Goal: Task Accomplishment & Management: Use online tool/utility

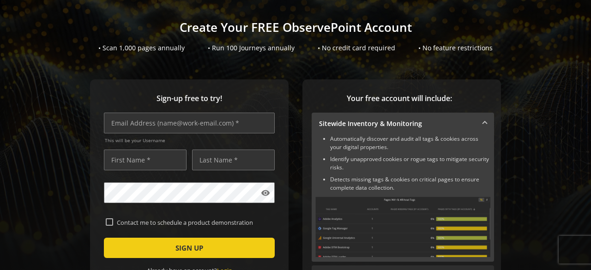
scroll to position [46, 0]
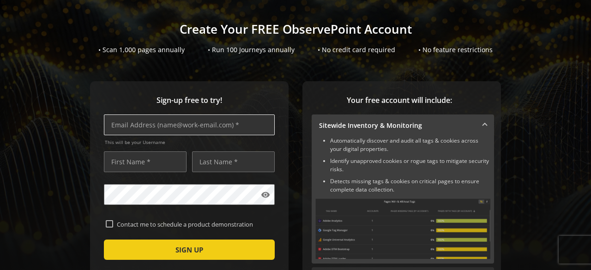
click at [167, 131] on input "text" at bounding box center [189, 124] width 171 height 21
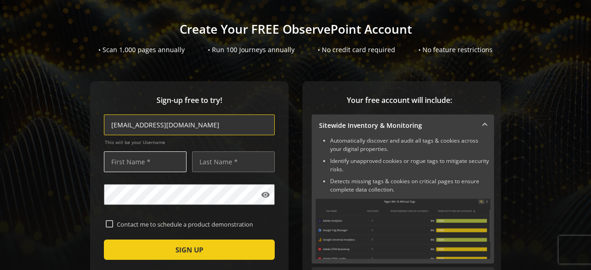
type input "[EMAIL_ADDRESS][DOMAIN_NAME]"
click at [153, 162] on input "text" at bounding box center [145, 161] width 83 height 21
type input "[PERSON_NAME]"
drag, startPoint x: 205, startPoint y: 160, endPoint x: 200, endPoint y: 158, distance: 5.2
click at [205, 160] on input "text" at bounding box center [233, 161] width 83 height 21
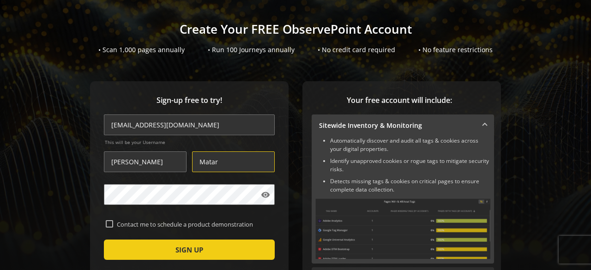
type input "Matar"
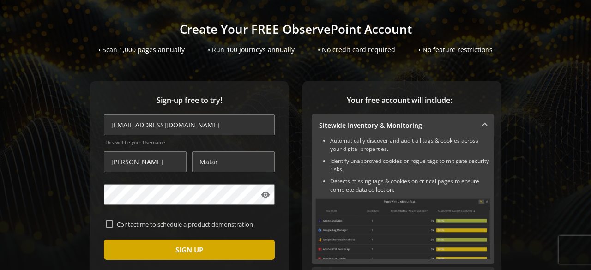
click at [179, 249] on span "SIGN UP" at bounding box center [189, 249] width 28 height 17
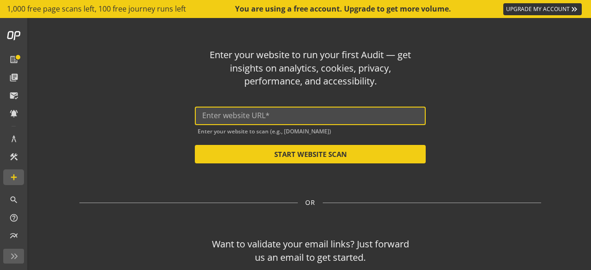
click at [245, 116] on input "text" at bounding box center [310, 115] width 216 height 9
paste input "[URL][DOMAIN_NAME]"
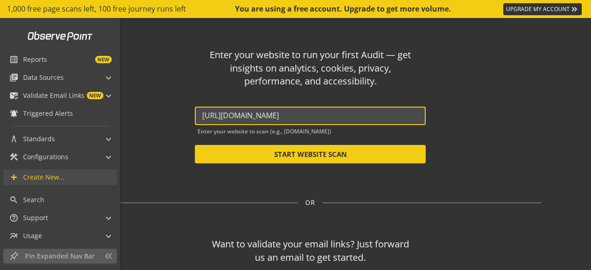
type input "[URL][DOMAIN_NAME]"
click at [50, 180] on span "Create New..." at bounding box center [44, 177] width 42 height 9
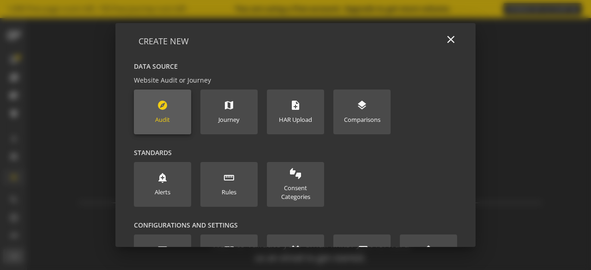
click at [172, 123] on new-data-option "explore Audit" at bounding box center [162, 112] width 57 height 45
click at [151, 117] on new-data-option "explore Audit" at bounding box center [162, 112] width 57 height 45
click at [165, 124] on div "Audit" at bounding box center [162, 119] width 15 height 9
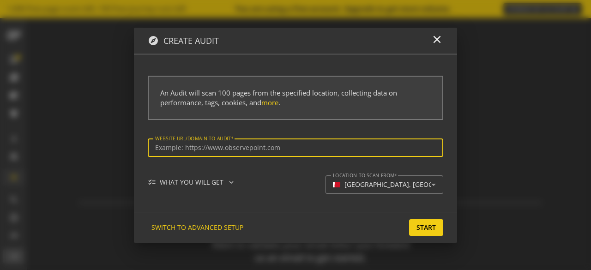
click at [207, 149] on input "Website url/domain to Audit" at bounding box center [295, 148] width 281 height 8
type input "[URL][DOMAIN_NAME]"
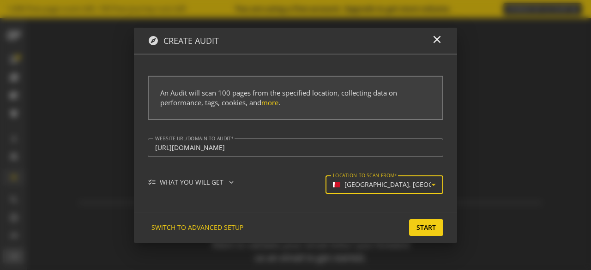
click at [367, 187] on div "[GEOGRAPHIC_DATA], [GEOGRAPHIC_DATA]" at bounding box center [410, 185] width 133 height 8
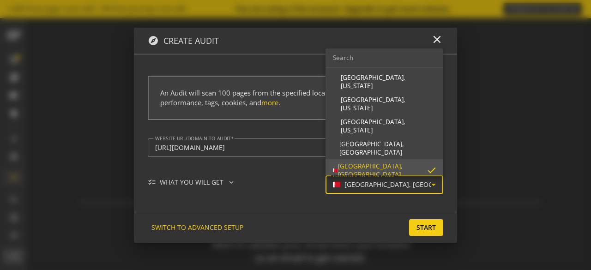
scroll to position [6, 0]
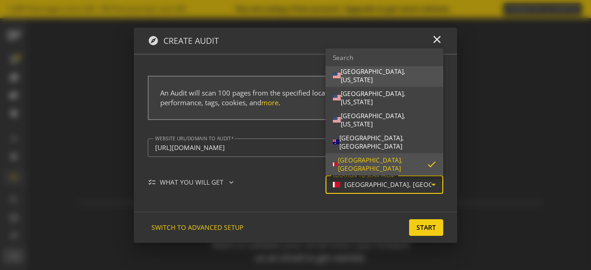
click at [401, 82] on mat-option "[GEOGRAPHIC_DATA], [US_STATE]" at bounding box center [384, 76] width 118 height 22
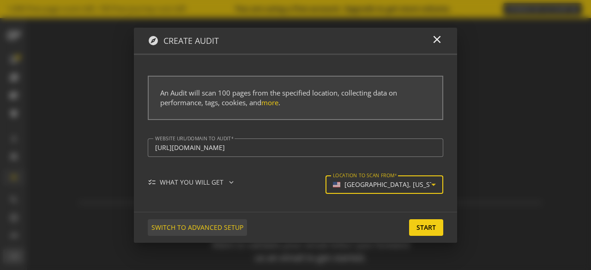
click at [233, 227] on span "SWITCH TO ADVANCED SETUP" at bounding box center [197, 227] width 92 height 17
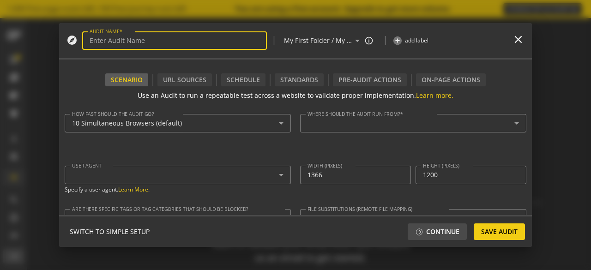
type input "Simple Audit - [DATE] 10:01am"
type textarea "[EMAIL_ADDRESS][DOMAIN_NAME]"
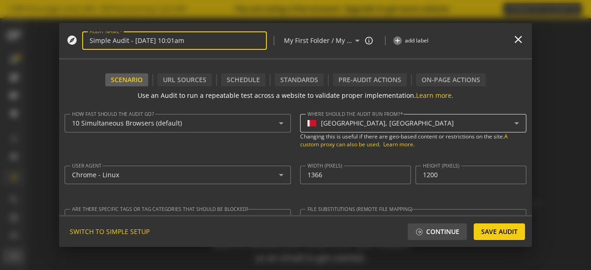
click at [343, 129] on div "[GEOGRAPHIC_DATA], [GEOGRAPHIC_DATA]" at bounding box center [412, 123] width 211 height 18
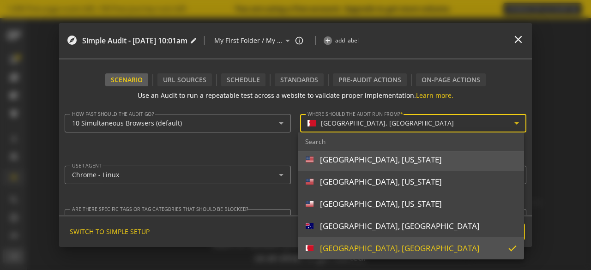
click at [334, 163] on div "[GEOGRAPHIC_DATA], [US_STATE]" at bounding box center [381, 160] width 122 height 10
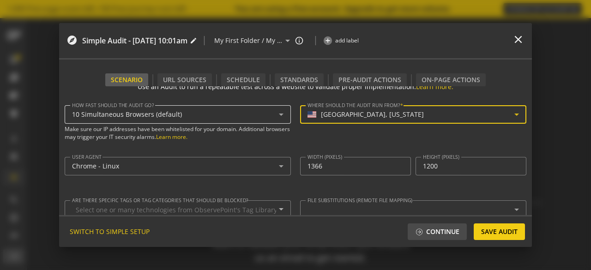
scroll to position [0, 0]
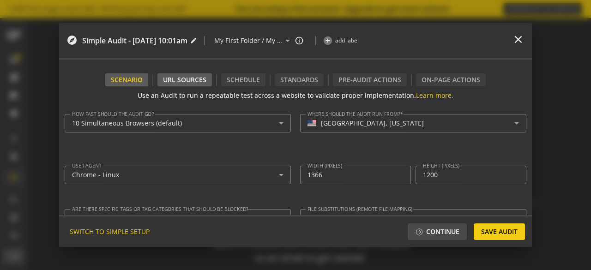
click at [190, 82] on div "URL Sources" at bounding box center [184, 79] width 54 height 13
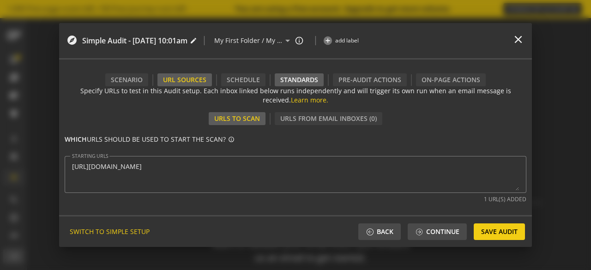
click at [303, 80] on div "Standards" at bounding box center [299, 79] width 49 height 13
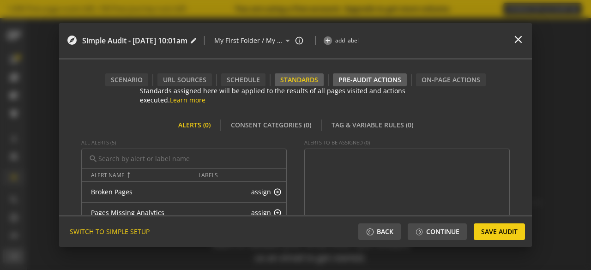
click at [370, 83] on div "Pre-audit Actions" at bounding box center [370, 79] width 74 height 13
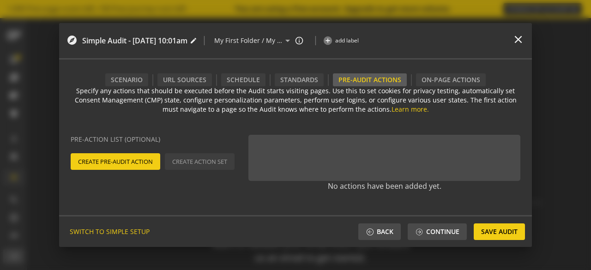
click at [140, 160] on span "Create Pre-Audit Action" at bounding box center [115, 161] width 75 height 17
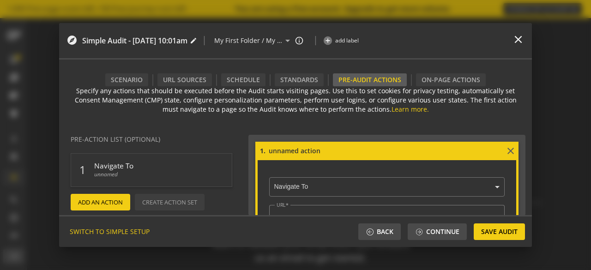
click at [309, 188] on ng-select "× Navigate To" at bounding box center [386, 185] width 235 height 23
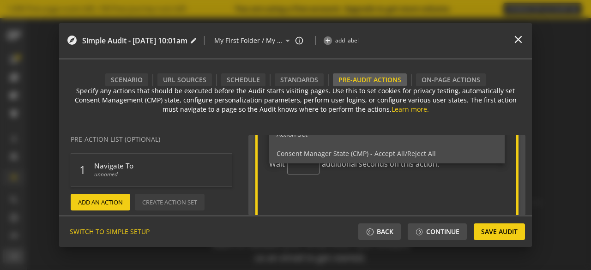
scroll to position [92, 0]
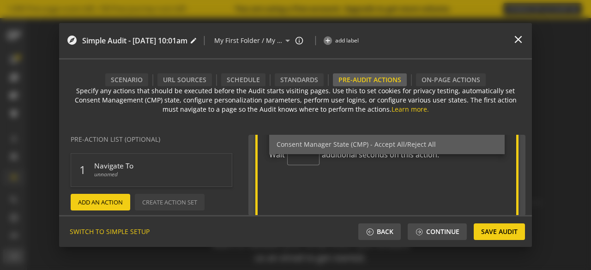
click at [320, 142] on span "Consent Manager State (CMP) - Accept All/Reject All" at bounding box center [355, 144] width 159 height 9
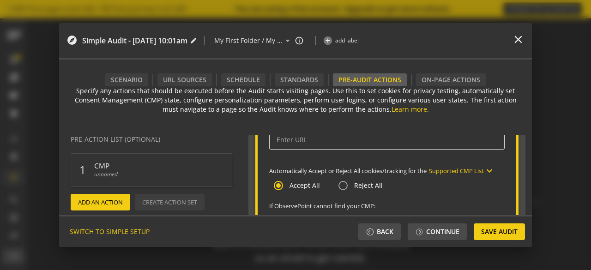
click at [305, 143] on div at bounding box center [386, 140] width 221 height 18
paste input "[URL][DOMAIN_NAME]"
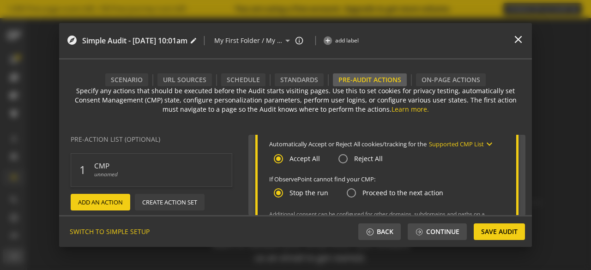
scroll to position [138, 0]
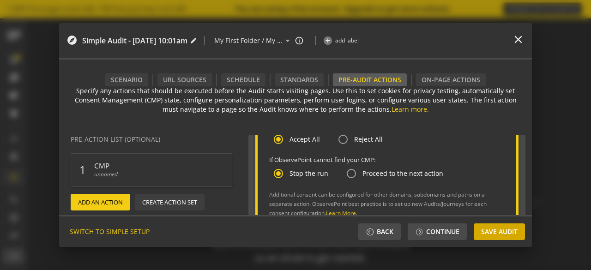
type input "[URL][DOMAIN_NAME]"
click at [489, 230] on span "Save Audit" at bounding box center [499, 231] width 36 height 17
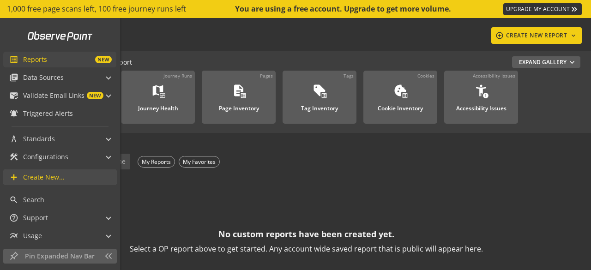
click at [46, 66] on link "list_alt Reports NEW" at bounding box center [59, 60] width 113 height 16
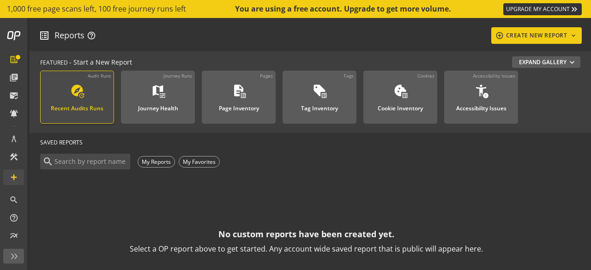
click at [70, 108] on div "Recent Audits Runs" at bounding box center [77, 106] width 53 height 12
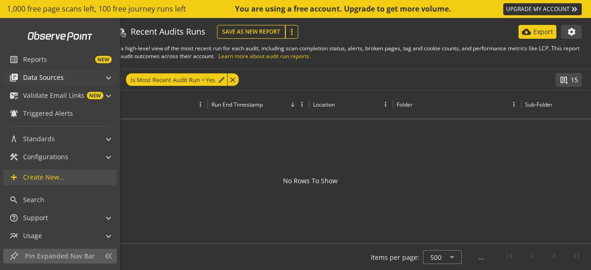
click at [27, 78] on span "Data Sources" at bounding box center [43, 77] width 41 height 9
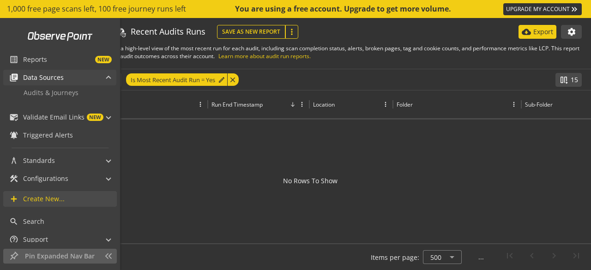
scroll to position [52, 0]
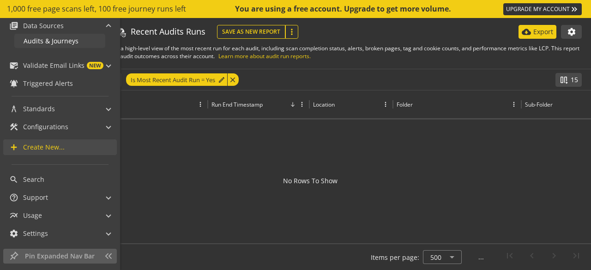
click at [47, 42] on span "Audits & Journeys" at bounding box center [51, 40] width 55 height 9
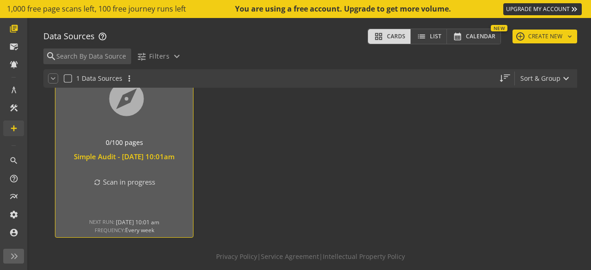
scroll to position [93, 0]
click at [149, 194] on div "0 more expand_more" at bounding box center [124, 201] width 138 height 14
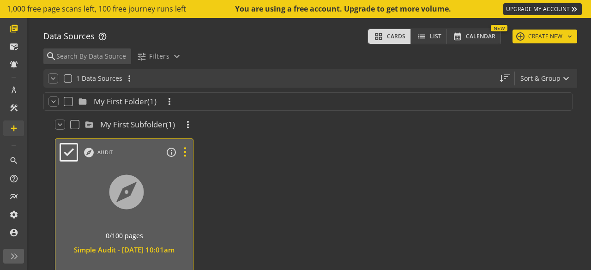
click at [183, 151] on icon at bounding box center [185, 152] width 16 height 12
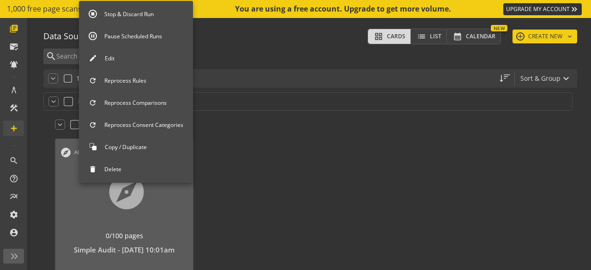
click at [245, 207] on div at bounding box center [295, 135] width 591 height 270
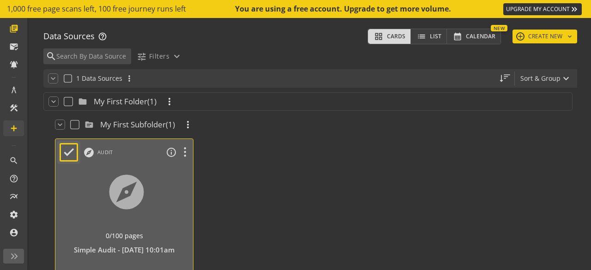
click at [67, 155] on icon at bounding box center [68, 151] width 13 height 13
checkbox input "true"
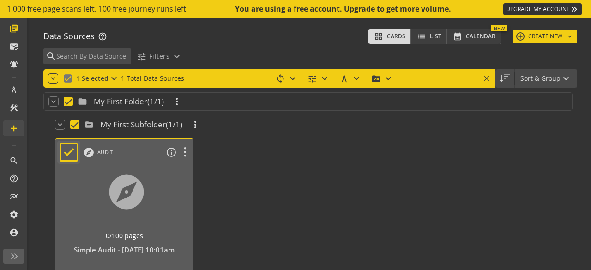
click at [67, 155] on icon at bounding box center [68, 151] width 13 height 13
checkbox input "false"
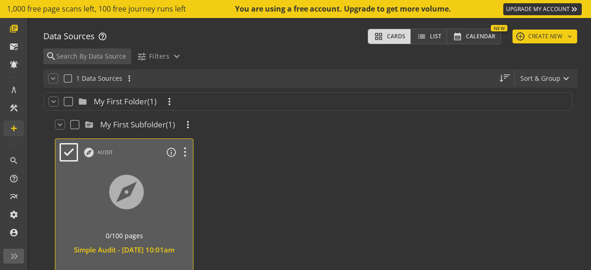
click at [73, 191] on div at bounding box center [124, 204] width 144 height 78
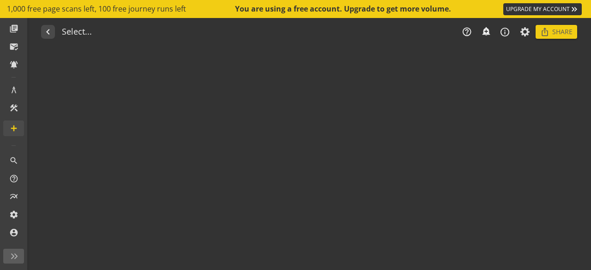
click at [74, 191] on audit-report-container "navigate_before Select... help_outline notifications_none add_alert info_outlin…" at bounding box center [310, 144] width 561 height 252
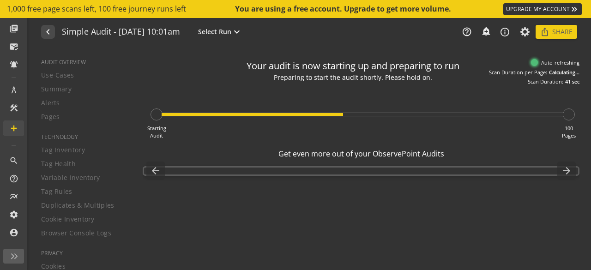
type textarea "Notes can include: -a description of what this audit is validating -changes in …"
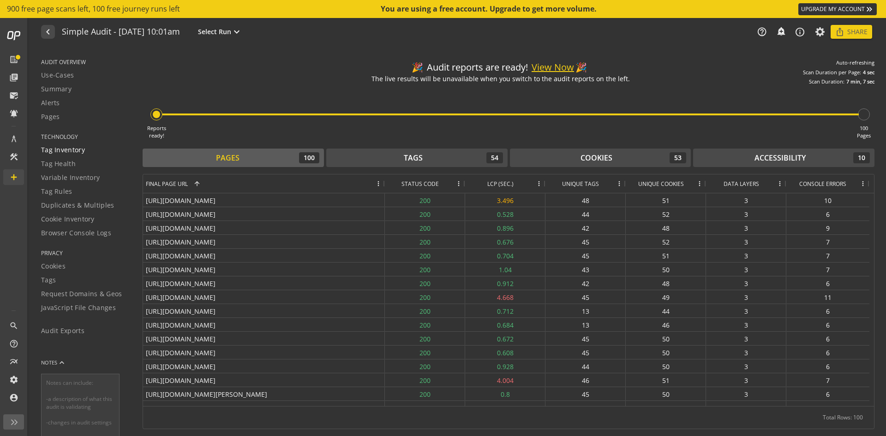
click at [86, 150] on div "Tag Inventory" at bounding box center [86, 149] width 90 height 9
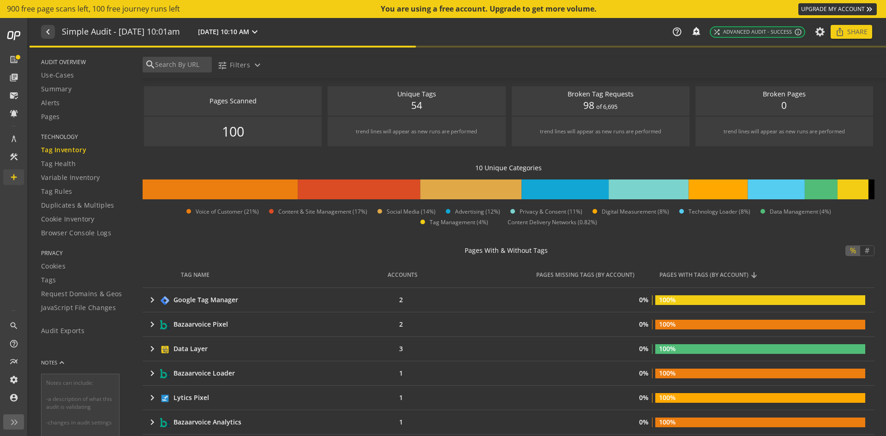
scroll to position [323, 0]
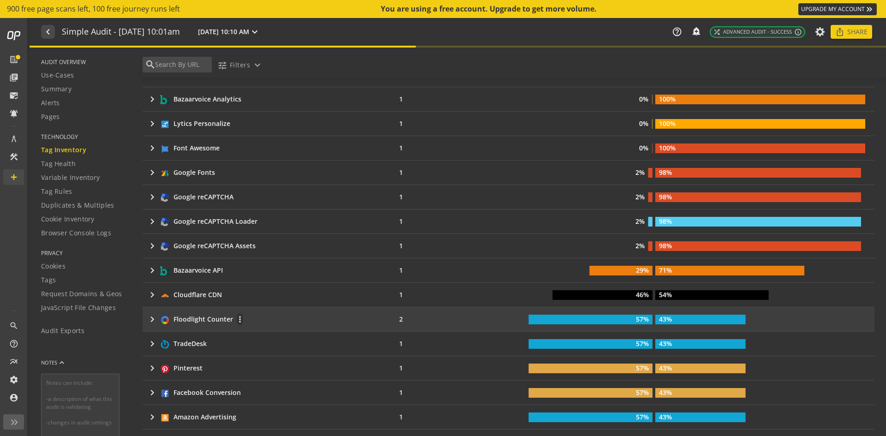
click at [151, 269] on mat-icon "keyboard_arrow_right" at bounding box center [152, 319] width 11 height 11
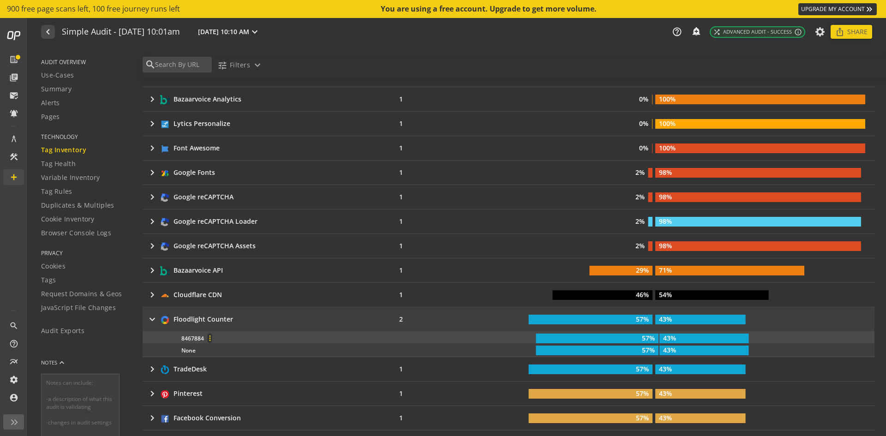
drag, startPoint x: 177, startPoint y: 336, endPoint x: 199, endPoint y: 338, distance: 22.2
click at [199, 269] on div "8467884 more_vert 57% 43%" at bounding box center [507, 337] width 742 height 12
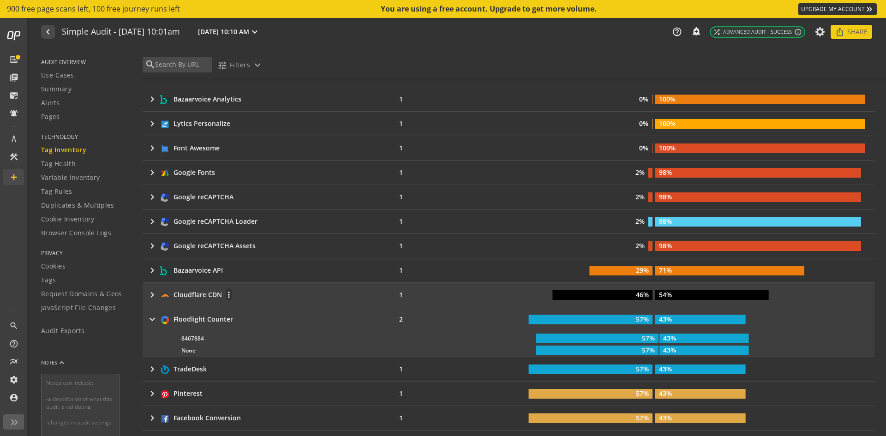
copy div "8467884 more_vert"
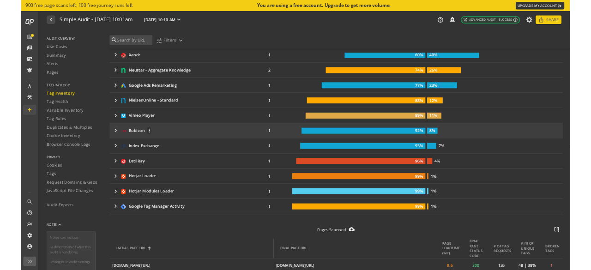
scroll to position [1292, 0]
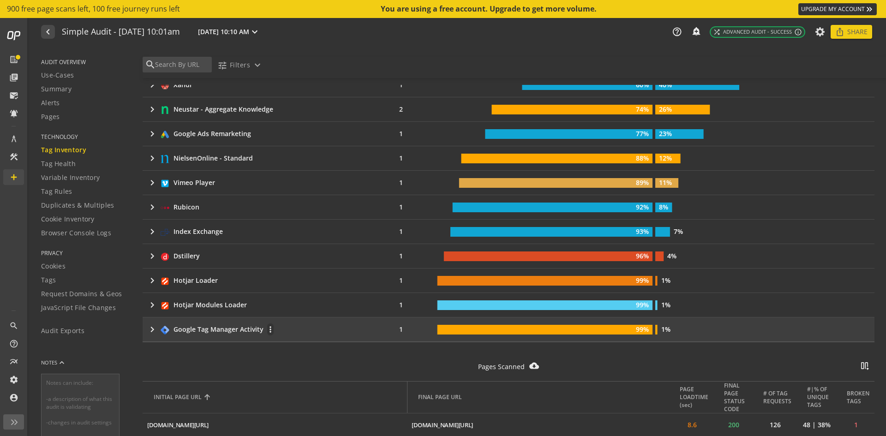
click at [152, 269] on mat-icon "keyboard_arrow_right" at bounding box center [152, 329] width 11 height 11
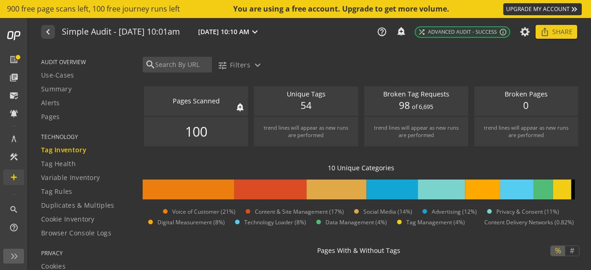
scroll to position [138, 0]
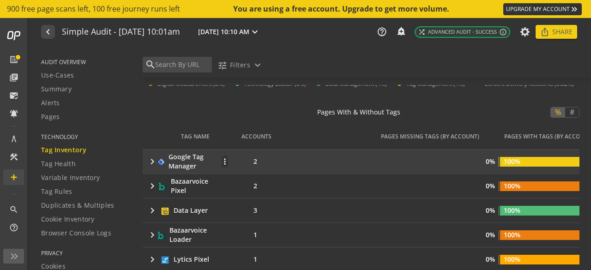
click at [154, 159] on mat-icon "keyboard_arrow_right" at bounding box center [151, 161] width 8 height 11
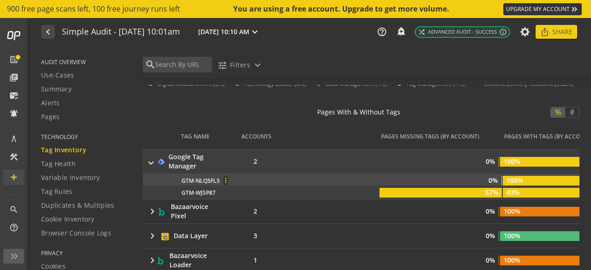
drag, startPoint x: 178, startPoint y: 181, endPoint x: 218, endPoint y: 180, distance: 39.7
click at [218, 180] on div "GTM-NLQ5FL5 more_vert 0% 100%" at bounding box center [428, 179] width 585 height 12
copy div "GTM-NLQ5FL5 more_vert"
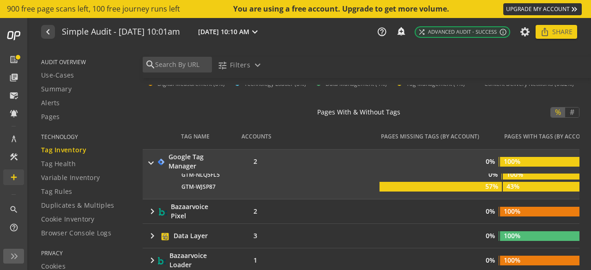
drag, startPoint x: 180, startPoint y: 194, endPoint x: 216, endPoint y: 192, distance: 36.0
click at [216, 192] on div "GTM-NLQ5FL5 more_vert 0% 100% GTM-WJSP87 more_vert 57% 43%" at bounding box center [428, 185] width 585 height 24
copy div "GTM-WJSP87"
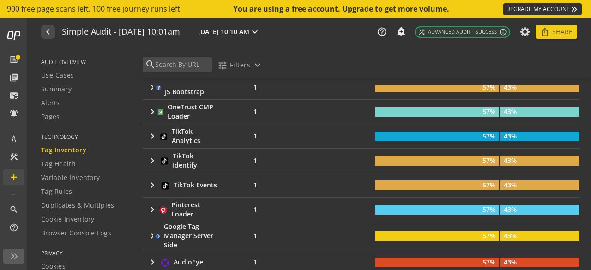
scroll to position [831, 0]
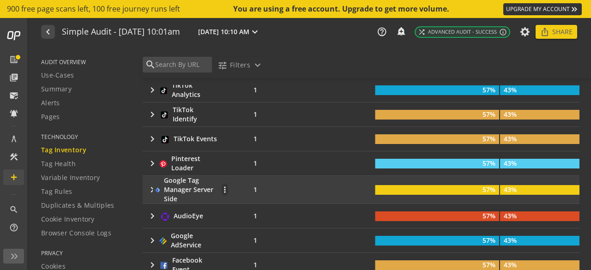
click at [154, 183] on div "keyboard_arrow_right Google Tag Manager Server Side more_vert" at bounding box center [188, 190] width 82 height 28
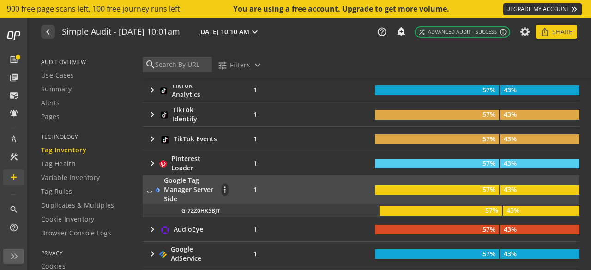
click at [153, 187] on mat-icon "keyboard_arrow_right" at bounding box center [149, 190] width 11 height 6
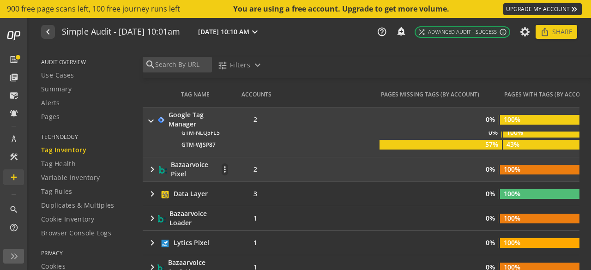
scroll to position [185, 0]
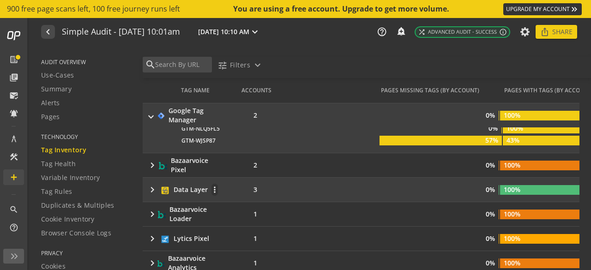
click at [153, 191] on mat-icon "keyboard_arrow_right" at bounding box center [152, 189] width 11 height 11
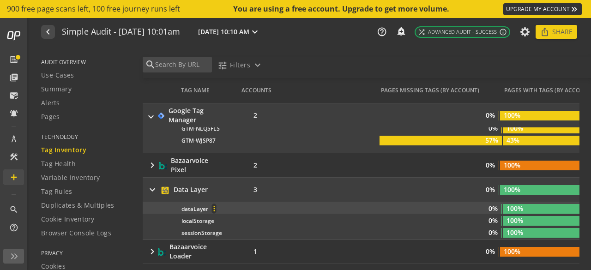
drag, startPoint x: 181, startPoint y: 209, endPoint x: 205, endPoint y: 209, distance: 24.0
click at [205, 209] on div "dataLayer more_vert 0% 100%" at bounding box center [428, 208] width 585 height 12
copy div "dataLayer more_vert"
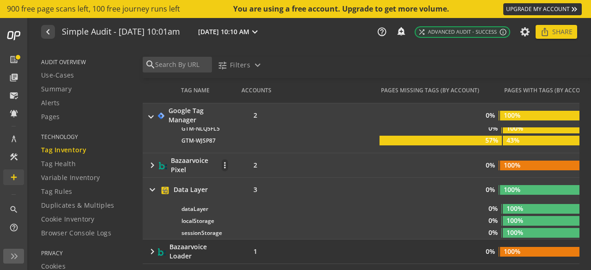
drag, startPoint x: 149, startPoint y: 187, endPoint x: 145, endPoint y: 168, distance: 19.0
click at [149, 187] on mat-icon "keyboard_arrow_right" at bounding box center [152, 189] width 11 height 11
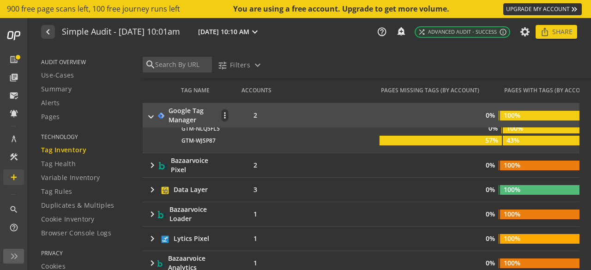
click at [151, 113] on mat-icon "keyboard_arrow_right" at bounding box center [150, 115] width 11 height 8
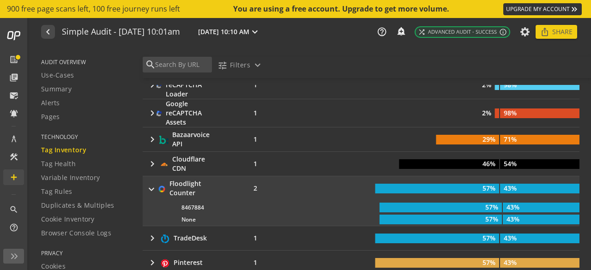
scroll to position [508, 0]
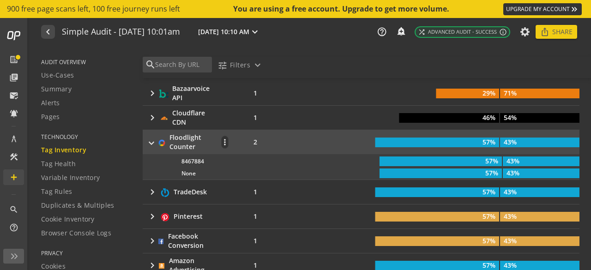
click at [148, 140] on mat-icon "keyboard_arrow_right" at bounding box center [151, 142] width 11 height 9
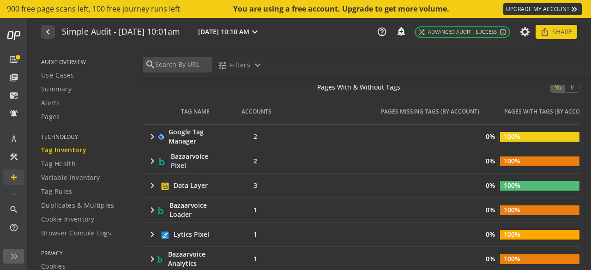
scroll to position [138, 0]
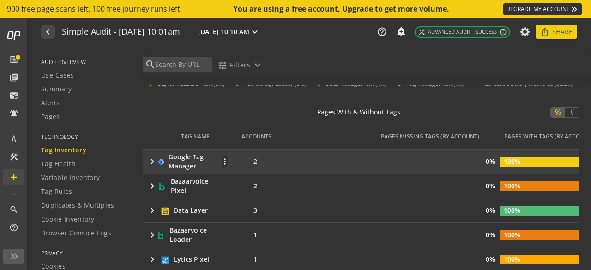
drag, startPoint x: 261, startPoint y: 141, endPoint x: 168, endPoint y: 155, distance: 94.2
copy table "Google Tag Manager more_vert 2 0% 100% GTM-NLQ5FL5 more_vert 0% 100% GTM-WJSP87…"
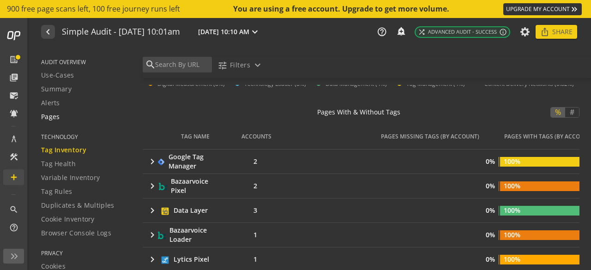
click at [56, 116] on span "Pages" at bounding box center [50, 116] width 19 height 9
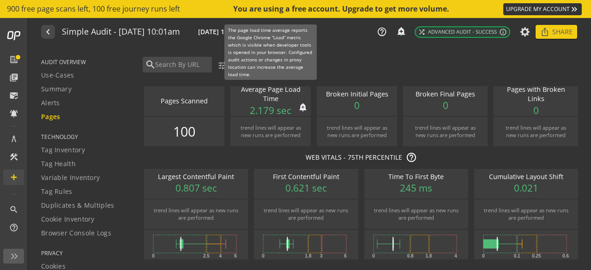
drag, startPoint x: 287, startPoint y: 110, endPoint x: 247, endPoint y: 113, distance: 39.3
click at [247, 113] on div "Average Page Load Time notifications_none add_alert 2.179 sec" at bounding box center [270, 101] width 80 height 30
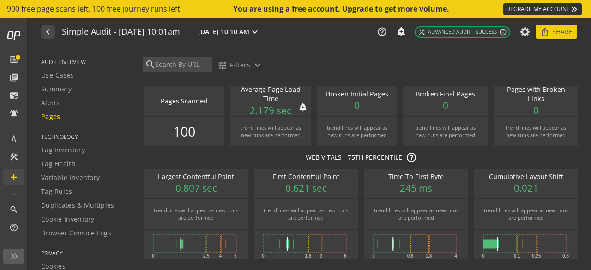
copy span "2.179 sec"
click at [327, 58] on div "search tune Filters expand_more" at bounding box center [365, 67] width 450 height 21
drag, startPoint x: 69, startPoint y: 79, endPoint x: 70, endPoint y: 86, distance: 7.4
click at [67, 80] on link "Use-Cases" at bounding box center [86, 75] width 90 height 14
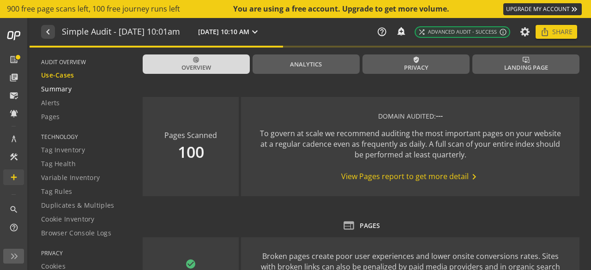
click at [70, 86] on span "Summary" at bounding box center [56, 88] width 30 height 9
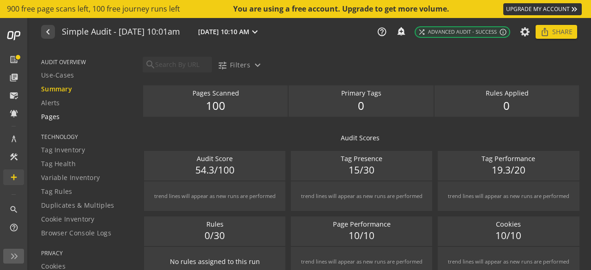
click at [54, 113] on span "Pages" at bounding box center [50, 116] width 19 height 9
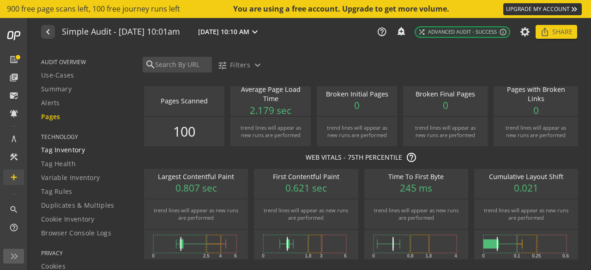
click at [78, 150] on span "Tag Inventory" at bounding box center [63, 149] width 44 height 9
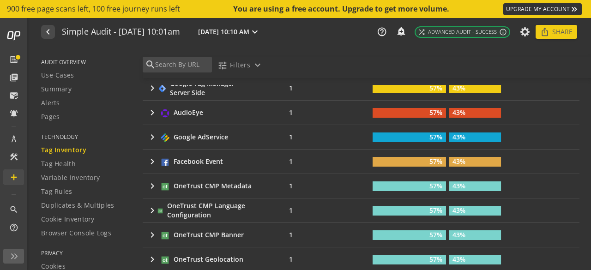
scroll to position [780, 0]
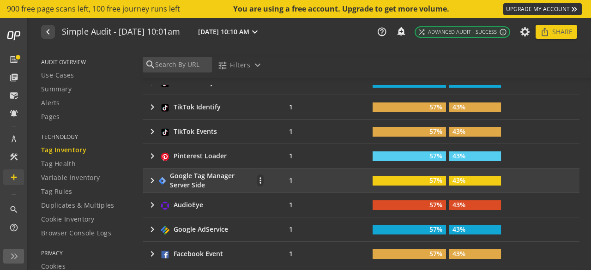
click at [147, 175] on mat-icon "keyboard_arrow_right" at bounding box center [151, 180] width 9 height 11
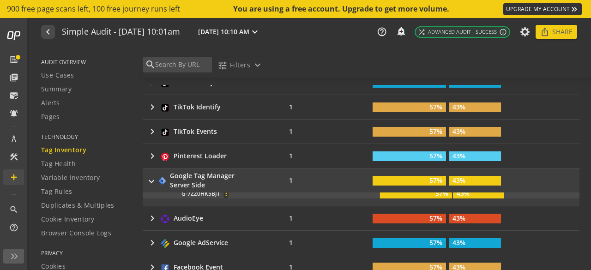
scroll to position [0, 0]
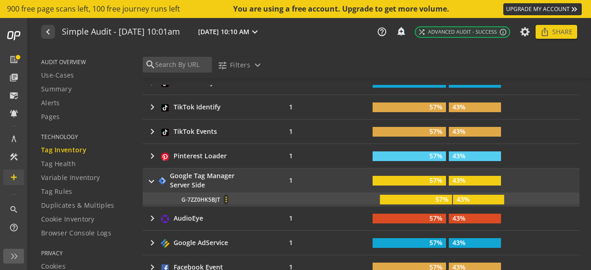
drag, startPoint x: 173, startPoint y: 194, endPoint x: 220, endPoint y: 191, distance: 46.3
click at [220, 192] on div "G-7ZZ0HK5BJT more_vert 57% 43%" at bounding box center [359, 198] width 447 height 12
copy div "G-7ZZ0HK5BJT more_vert"
click at [84, 221] on span "Cookie Inventory" at bounding box center [68, 219] width 54 height 9
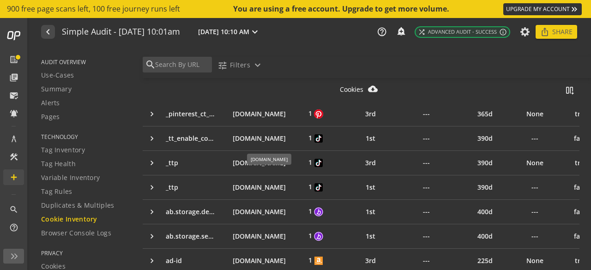
scroll to position [461, 0]
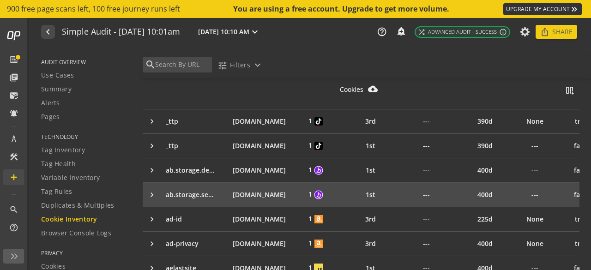
click at [150, 191] on div "keyboard_arrow_right" at bounding box center [154, 194] width 14 height 9
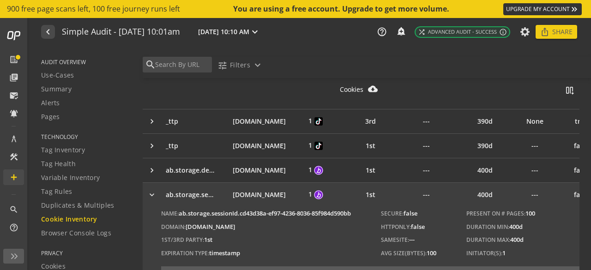
click at [150, 191] on div "keyboard_arrow_right" at bounding box center [154, 194] width 14 height 9
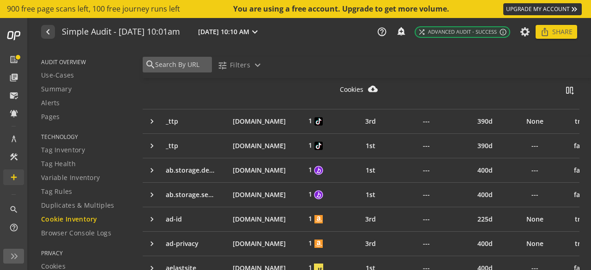
click at [174, 65] on input "text" at bounding box center [181, 65] width 55 height 10
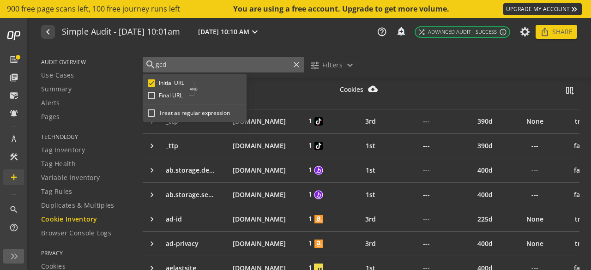
type input "gcd"
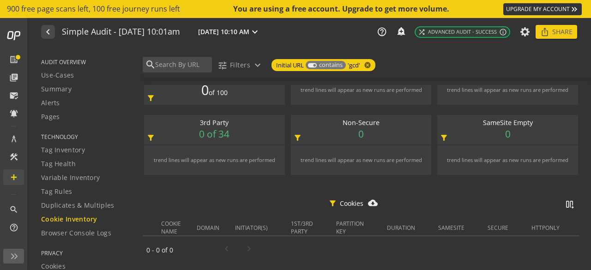
scroll to position [0, 0]
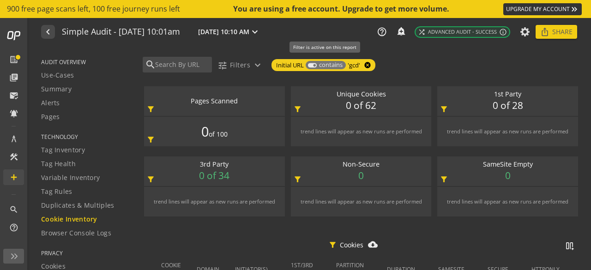
click at [370, 65] on mat-icon "cancel" at bounding box center [366, 64] width 13 height 7
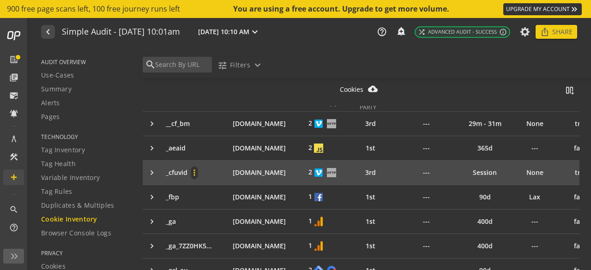
scroll to position [185, 0]
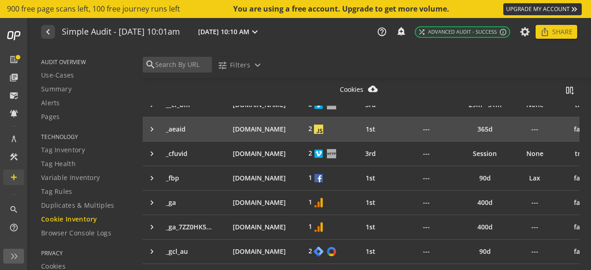
click at [151, 132] on td "keyboard_arrow_right" at bounding box center [152, 129] width 18 height 24
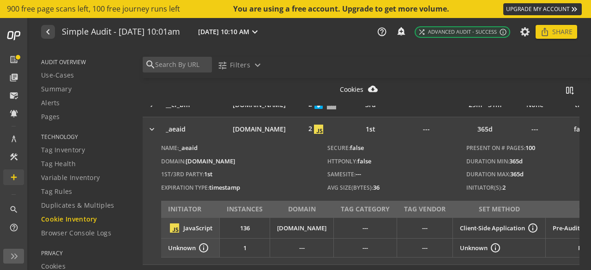
click at [151, 132] on td "keyboard_arrow_right" at bounding box center [152, 129] width 18 height 24
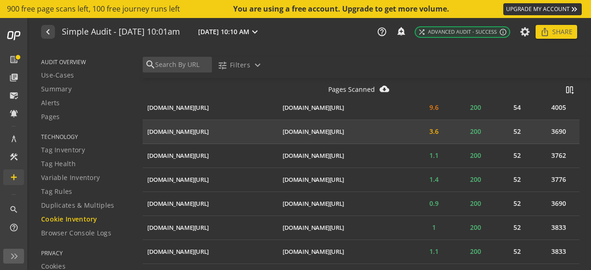
scroll to position [1938, 0]
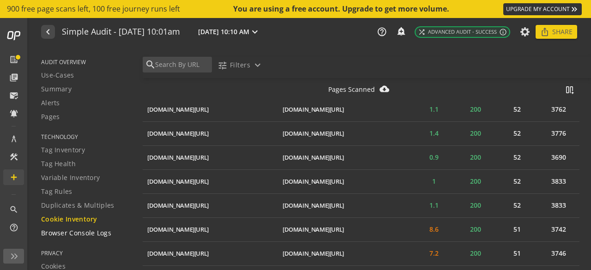
click at [93, 232] on span "Browser Console Logs" at bounding box center [76, 232] width 70 height 9
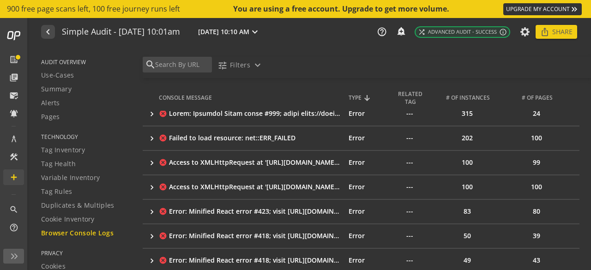
scroll to position [46, 0]
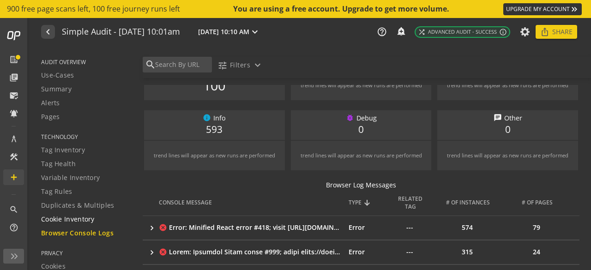
click at [64, 221] on span "Cookie Inventory" at bounding box center [68, 219] width 54 height 9
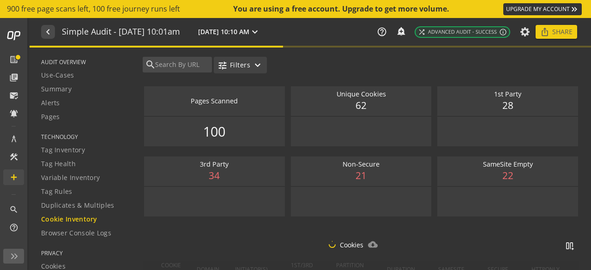
click at [239, 61] on span "Filters" at bounding box center [240, 65] width 20 height 17
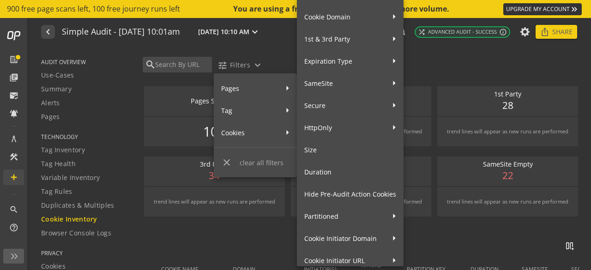
scroll to position [25, 0]
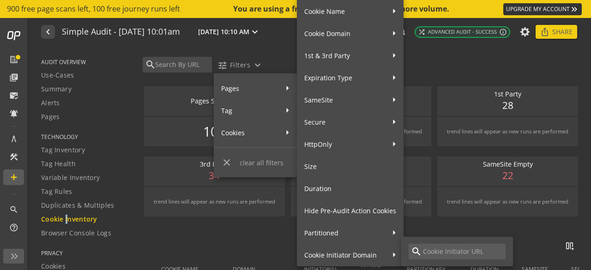
scroll to position [25, 0]
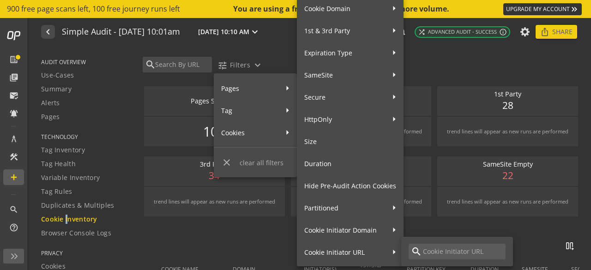
click at [361, 252] on span "Cookie Initiator URL" at bounding box center [344, 252] width 81 height 16
click at [442, 253] on input at bounding box center [462, 251] width 81 height 10
type input "gcd"
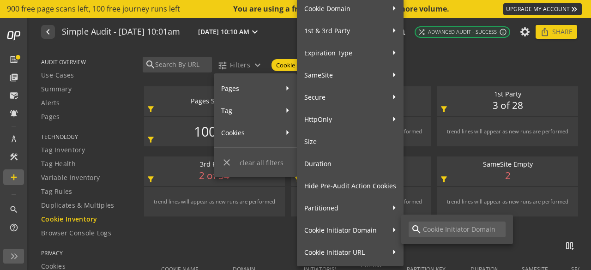
click at [236, 232] on div at bounding box center [295, 135] width 591 height 270
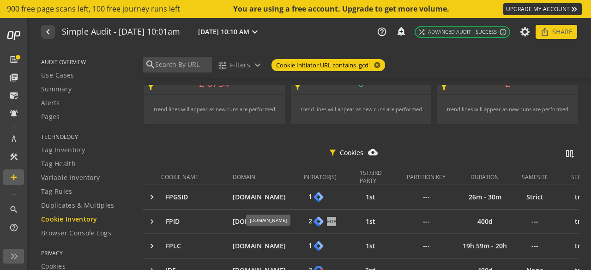
scroll to position [138, 0]
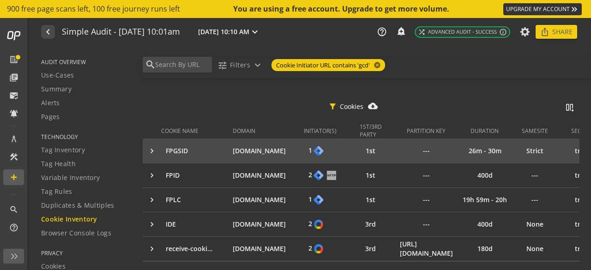
click at [150, 148] on div "keyboard_arrow_right" at bounding box center [154, 150] width 14 height 9
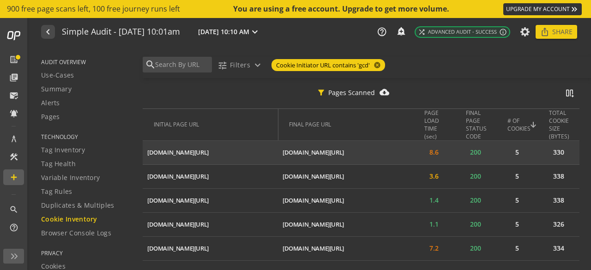
scroll to position [277, 0]
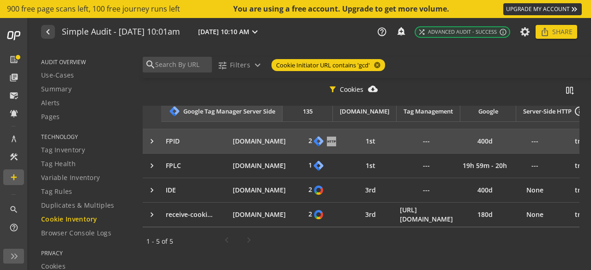
click at [154, 139] on div "keyboard_arrow_right" at bounding box center [154, 141] width 14 height 9
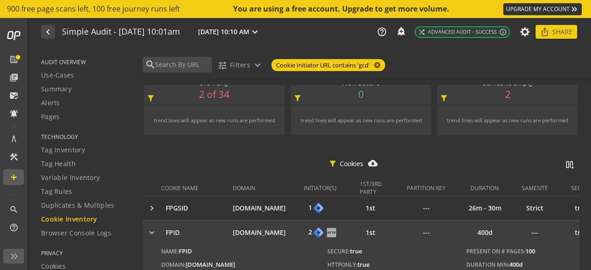
scroll to position [185, 0]
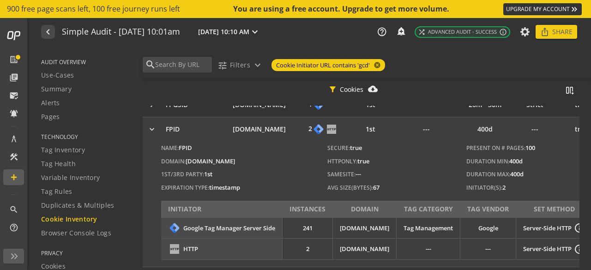
click at [155, 129] on div "keyboard_arrow_right" at bounding box center [154, 129] width 14 height 9
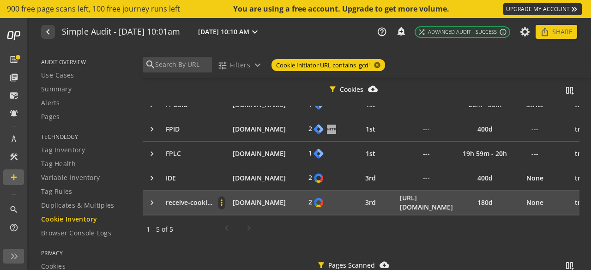
click at [221, 200] on mat-icon "more_vert" at bounding box center [221, 202] width 6 height 9
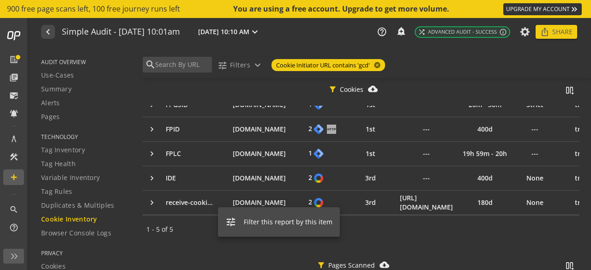
click at [160, 199] on div at bounding box center [295, 135] width 591 height 270
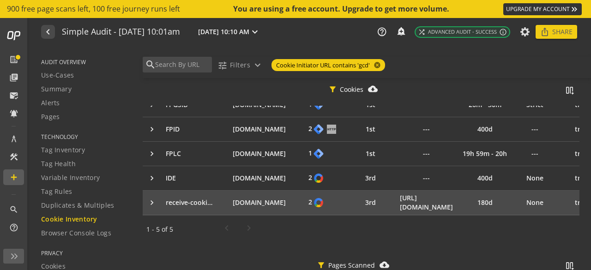
click at [151, 203] on div "keyboard_arrow_right" at bounding box center [154, 202] width 14 height 9
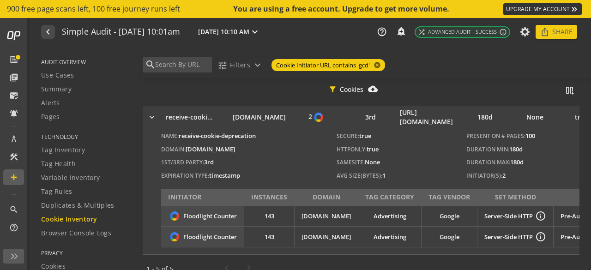
scroll to position [277, 0]
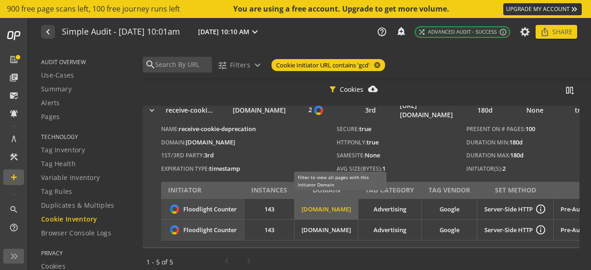
click at [351, 210] on span "[DOMAIN_NAME]" at bounding box center [325, 209] width 49 height 8
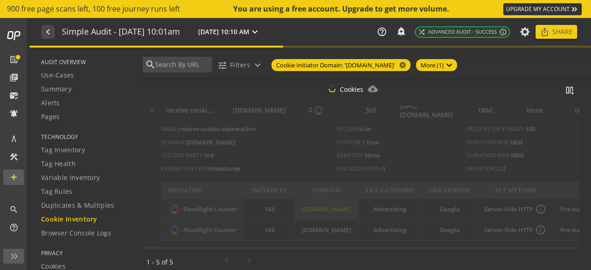
click at [351, 210] on span "[DOMAIN_NAME]" at bounding box center [325, 209] width 49 height 8
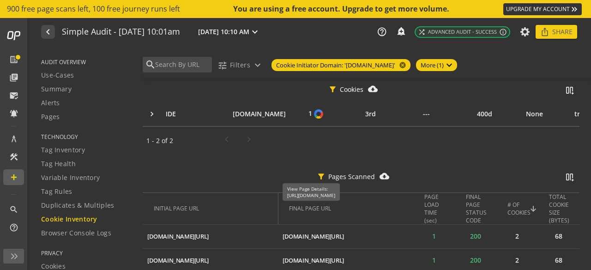
scroll to position [138, 0]
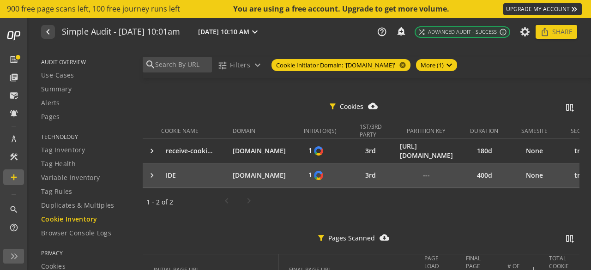
click at [374, 185] on td "3rd more_vert" at bounding box center [374, 175] width 45 height 24
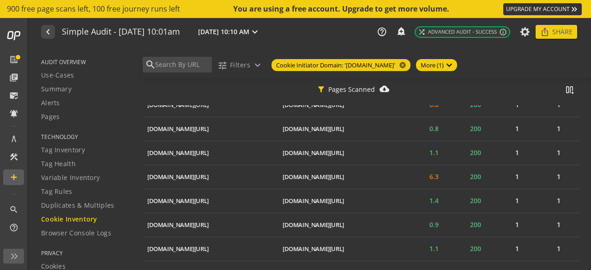
scroll to position [1292, 0]
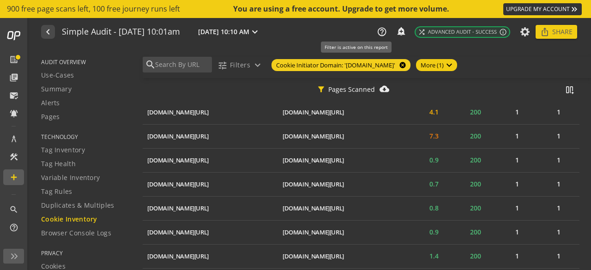
click at [408, 66] on mat-icon "cancel" at bounding box center [401, 64] width 13 height 7
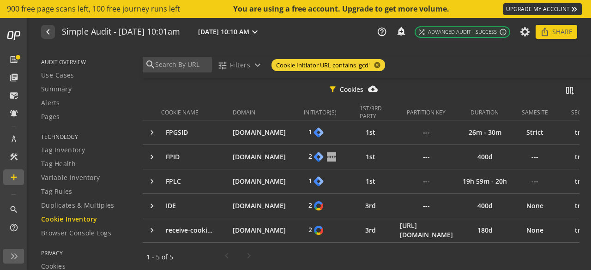
scroll to position [185, 0]
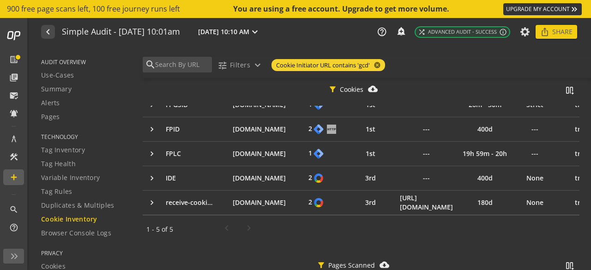
drag, startPoint x: 304, startPoint y: 217, endPoint x: 377, endPoint y: 219, distance: 73.4
click at [379, 222] on op-cookies-list "filter_alt Cookies cloud_download_filled splitscreen_vertical_add COOKIE NAME D…" at bounding box center [361, 145] width 437 height 193
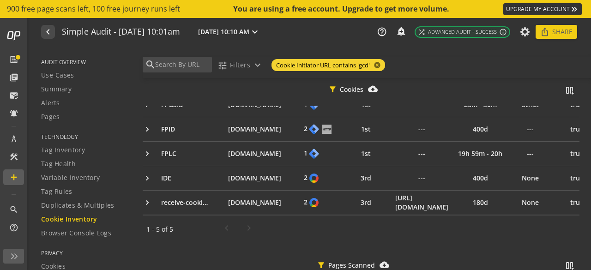
scroll to position [0, 0]
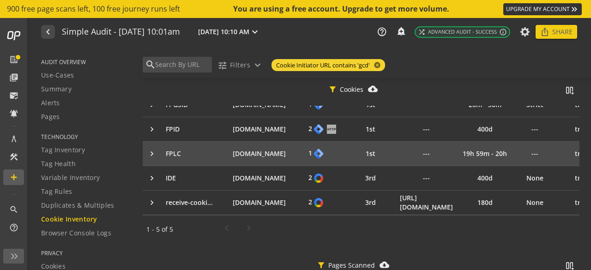
click at [151, 152] on div "keyboard_arrow_right" at bounding box center [154, 153] width 14 height 9
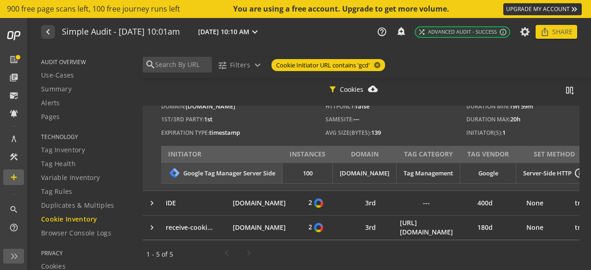
scroll to position [277, 0]
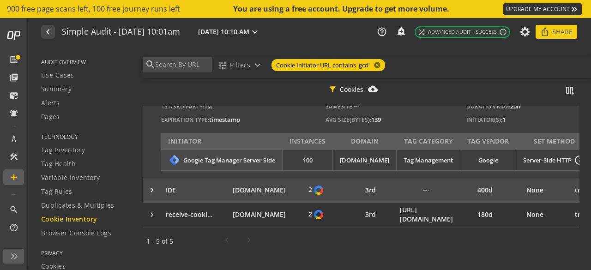
click at [154, 191] on div "keyboard_arrow_right" at bounding box center [154, 189] width 14 height 9
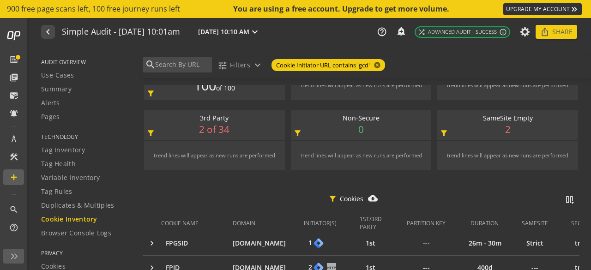
scroll to position [185, 0]
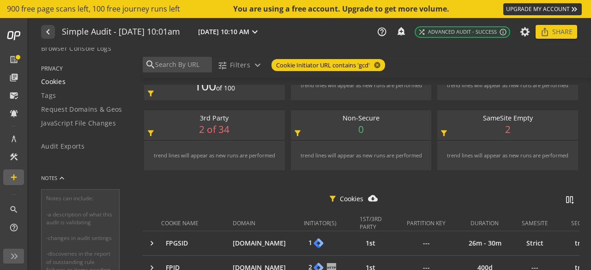
click at [66, 77] on span "Cookies" at bounding box center [53, 81] width 24 height 9
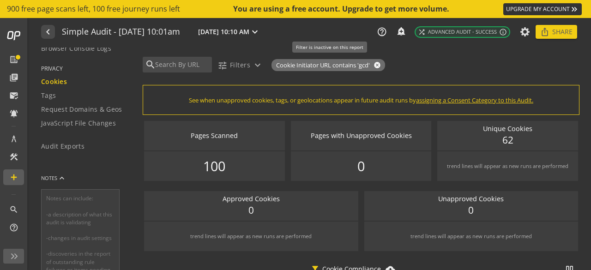
click at [375, 63] on mat-icon "cancel" at bounding box center [376, 64] width 13 height 7
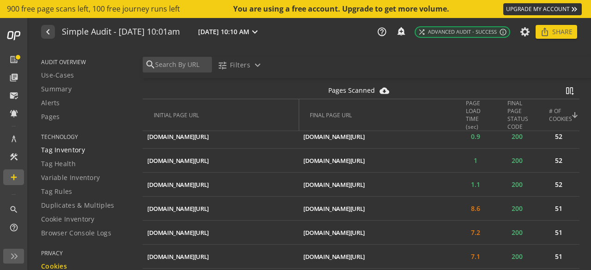
click at [64, 153] on span "Tag Inventory" at bounding box center [63, 149] width 44 height 9
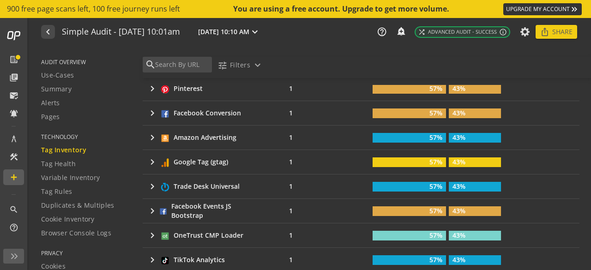
scroll to position [554, 0]
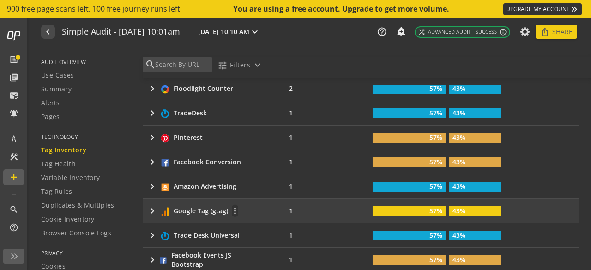
click at [152, 208] on mat-icon "keyboard_arrow_right" at bounding box center [152, 210] width 11 height 11
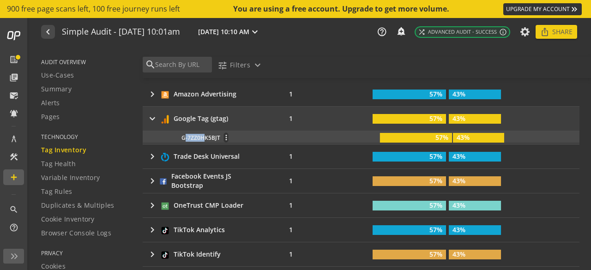
scroll to position [0, 0]
drag, startPoint x: 179, startPoint y: 134, endPoint x: 215, endPoint y: 132, distance: 35.6
click at [215, 132] on div "G-7ZZ0HK5BJT more_vert 57% 43%" at bounding box center [359, 137] width 447 height 12
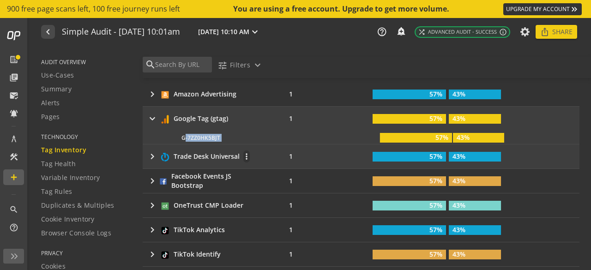
copy div "G-7ZZ0HK5BJT more_vert"
